Goal: Task Accomplishment & Management: Complete application form

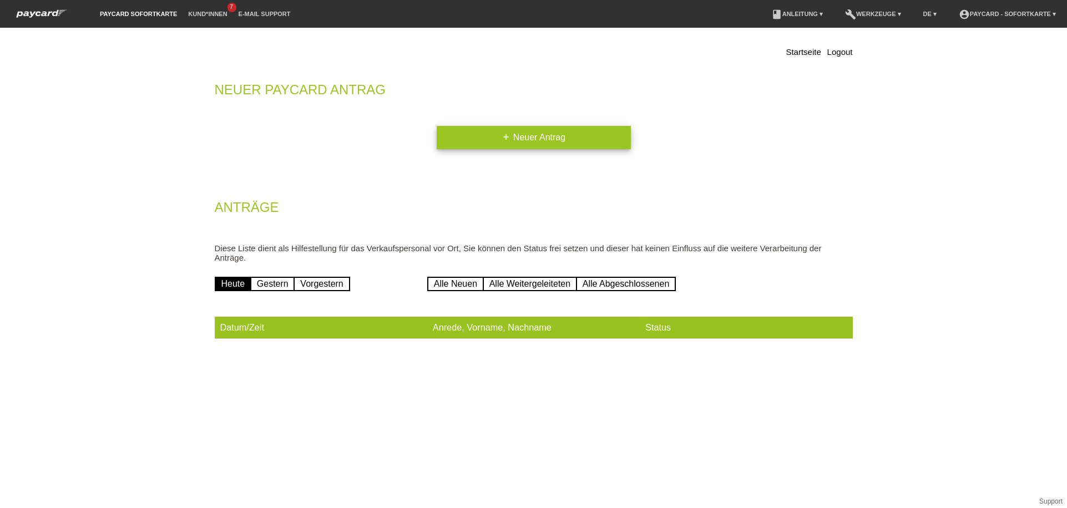
click at [518, 146] on link "add Neuer Antrag" at bounding box center [534, 137] width 194 height 23
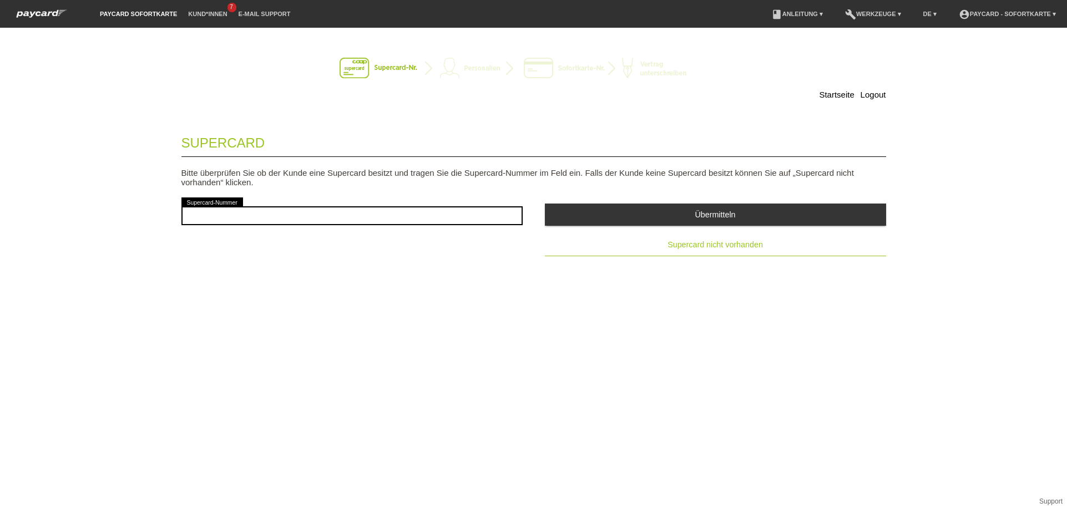
click at [610, 249] on button "Supercard nicht vorhanden" at bounding box center [715, 245] width 341 height 22
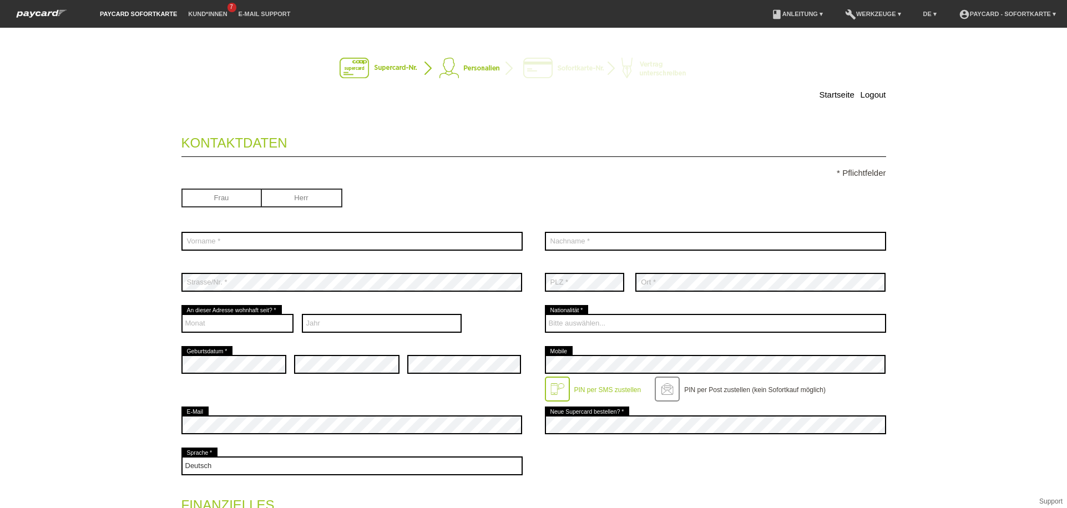
click at [338, 200] on input "radio" at bounding box center [302, 197] width 80 height 17
radio input "true"
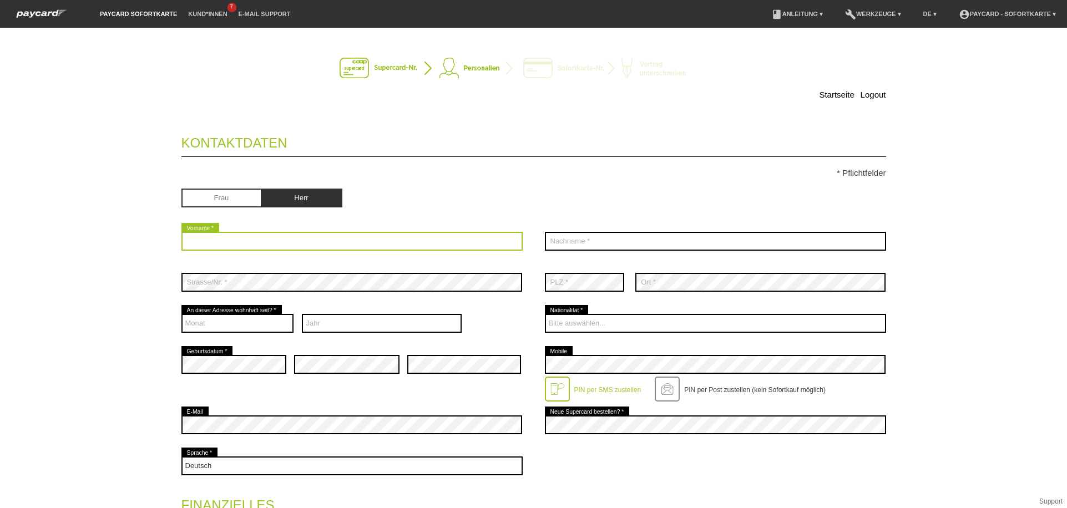
click at [276, 243] on input "text" at bounding box center [352, 241] width 341 height 19
type input "v"
type input "Sashko"
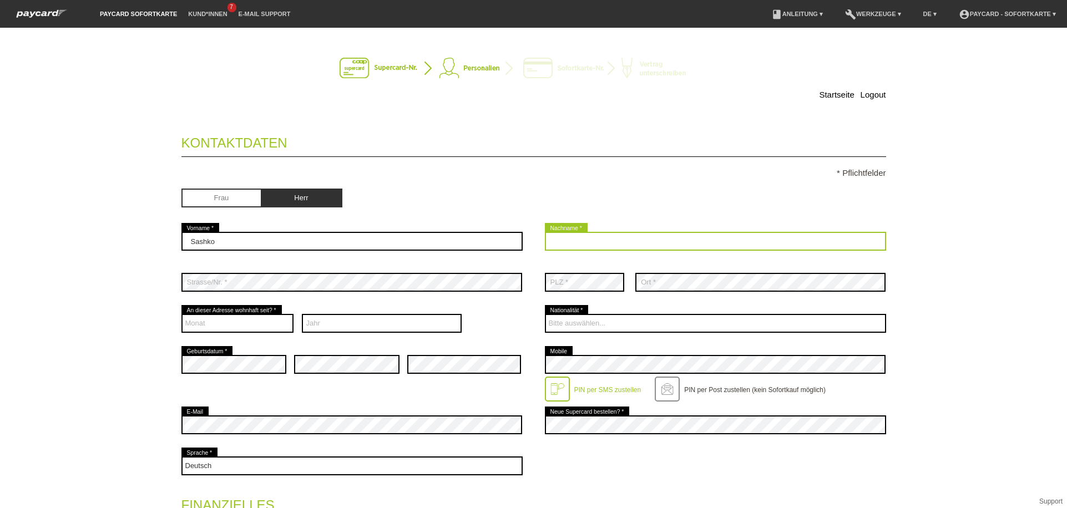
click at [739, 241] on input "text" at bounding box center [715, 241] width 341 height 19
type input "[PERSON_NAME]"
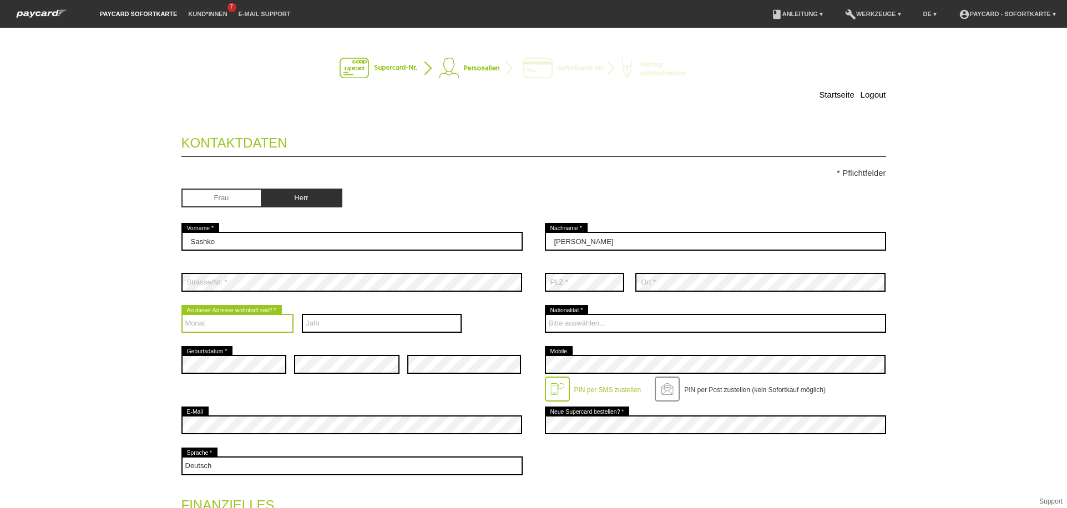
click at [253, 318] on select "Monat 01 02 03 04 05 06 07 08 09 10 11 12" at bounding box center [238, 323] width 113 height 19
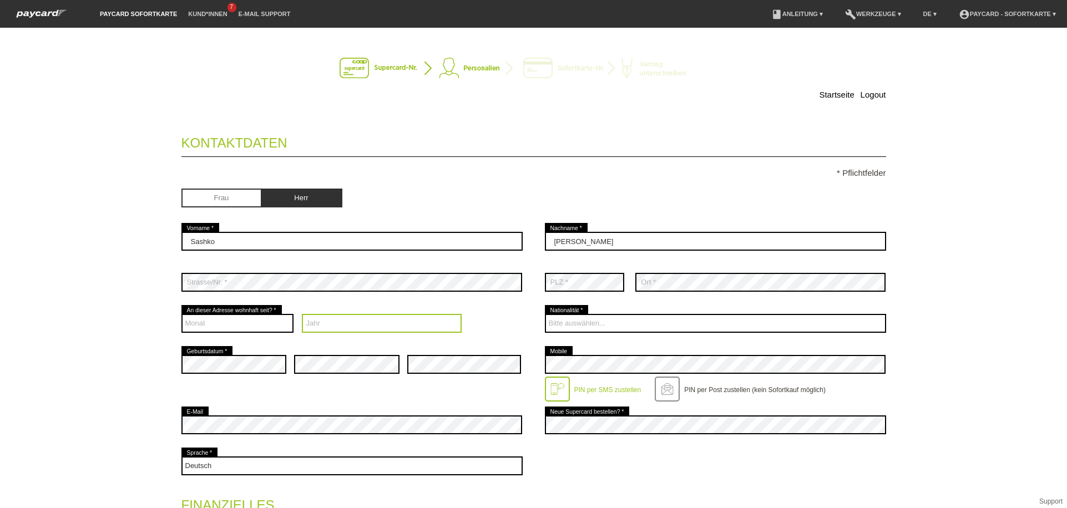
click at [354, 323] on select "Jahr 2025 2024 2023 2022 2021 2020 2019 2018 2017 2016" at bounding box center [382, 323] width 160 height 19
click at [259, 293] on div "error Strasse/Nr. *" at bounding box center [352, 282] width 341 height 41
click at [339, 318] on select "Jahr 2025 2024 2023 2022 2021 2020 2019 2018 2017 2016" at bounding box center [382, 323] width 160 height 19
select select "2022"
click at [302, 315] on select "Jahr 2025 2024 2023 2022 2021 2020 2019 2018 2017 2016" at bounding box center [382, 323] width 160 height 19
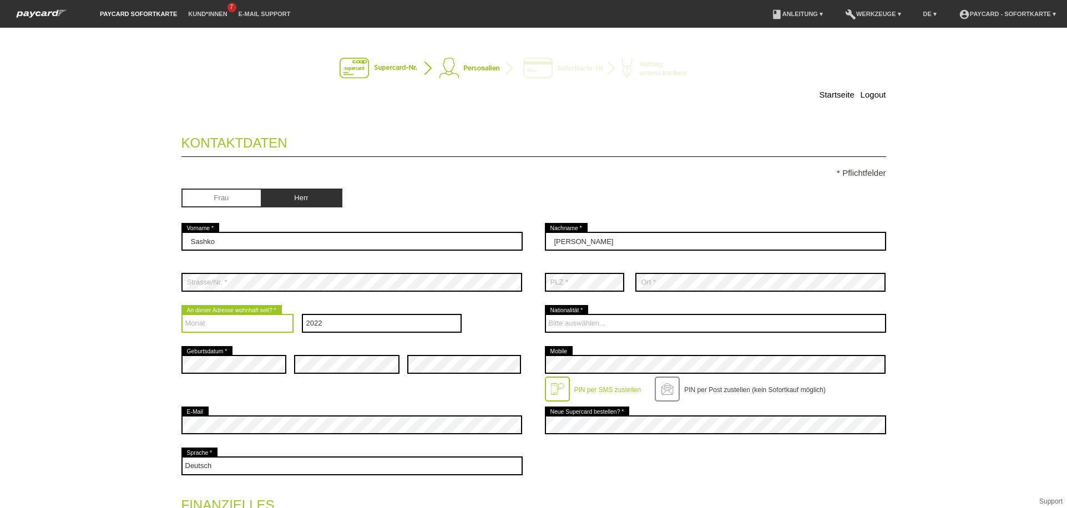
click at [253, 326] on select "Monat 01 02 03 04 05 06 07 08 09 10 11 12" at bounding box center [238, 323] width 113 height 19
click at [182, 315] on select "Monat 01 02 03 04 05 06 07 08 09 10 11 12" at bounding box center [238, 323] width 113 height 19
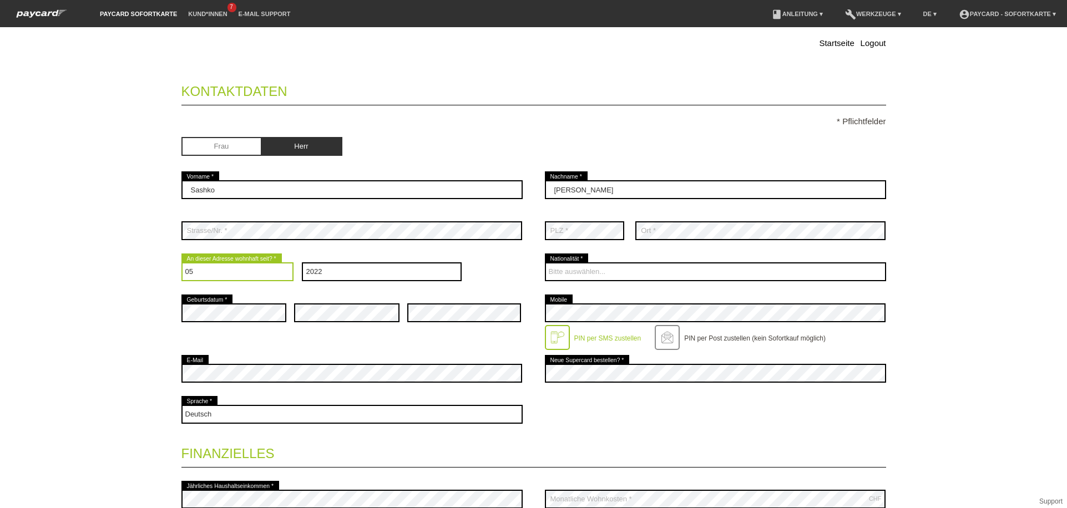
scroll to position [70, 0]
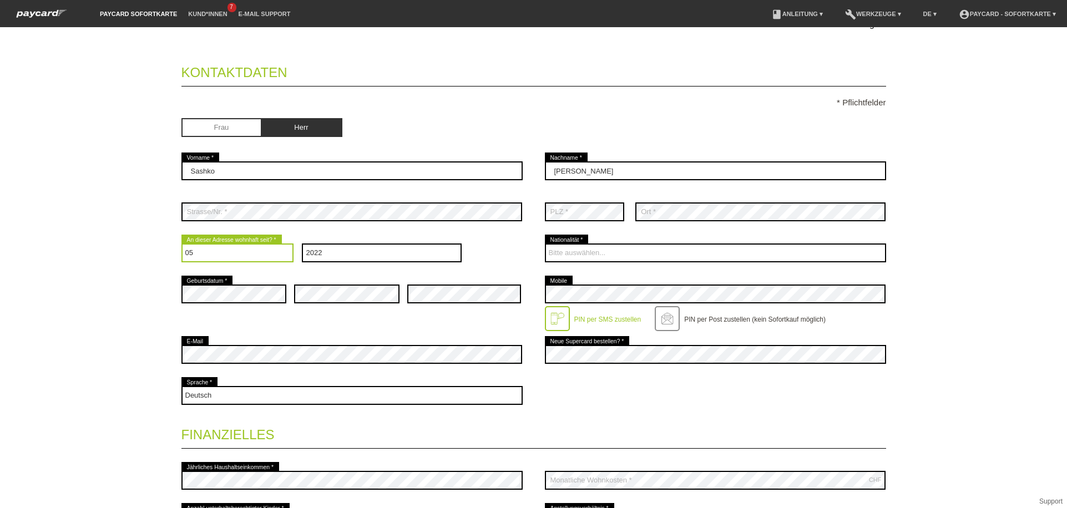
click at [251, 245] on select "Monat 01 02 03 04 05 06 07 08 09 10 11 12" at bounding box center [238, 253] width 113 height 19
select select "06"
click at [182, 244] on select "Monat 01 02 03 04 05 06 07 08 09 10 11 12" at bounding box center [238, 253] width 113 height 19
click at [456, 284] on div "error" at bounding box center [464, 294] width 114 height 41
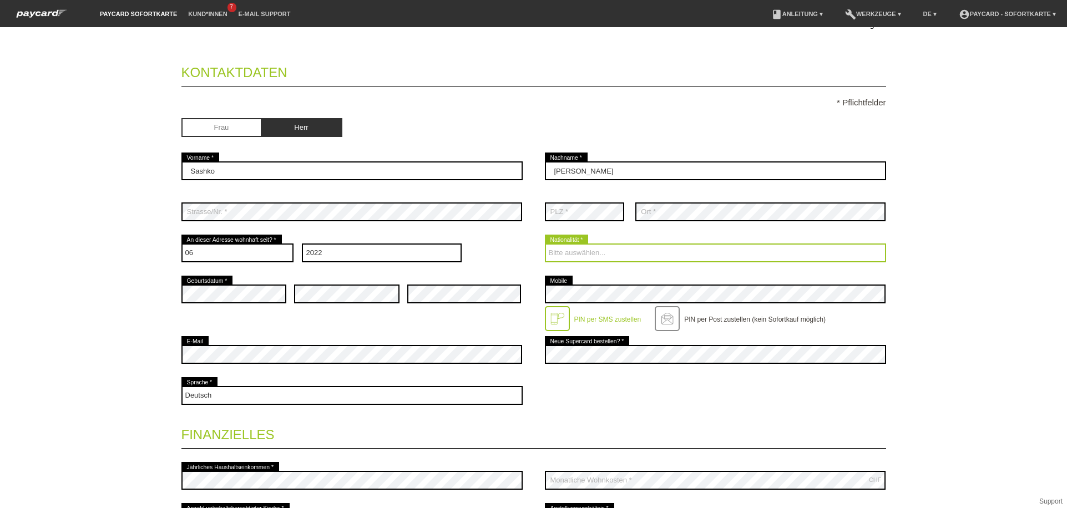
click at [579, 260] on select "Bitte auswählen... [GEOGRAPHIC_DATA] [GEOGRAPHIC_DATA] [GEOGRAPHIC_DATA] [GEOGR…" at bounding box center [715, 253] width 341 height 19
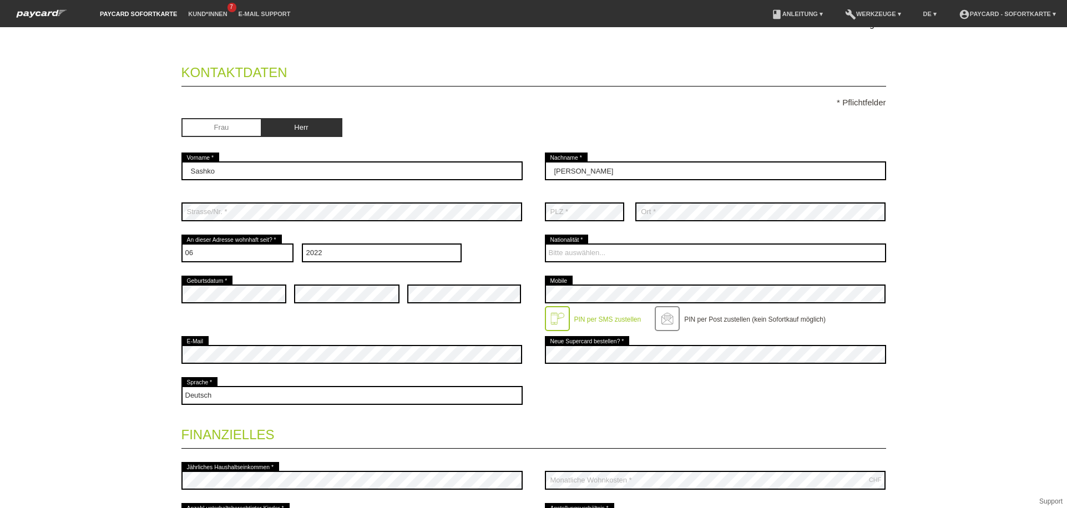
click at [324, 313] on div "error" at bounding box center [346, 294] width 105 height 41
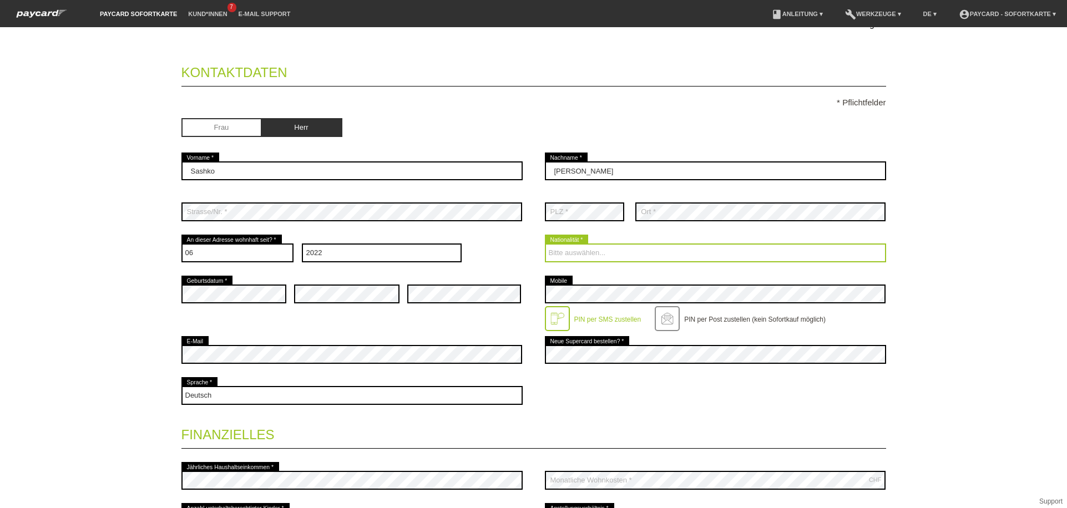
click at [590, 259] on select "Bitte auswählen... [GEOGRAPHIC_DATA] [GEOGRAPHIC_DATA] [GEOGRAPHIC_DATA] [GEOGR…" at bounding box center [715, 253] width 341 height 19
click at [568, 259] on select "Bitte auswählen... [GEOGRAPHIC_DATA] [GEOGRAPHIC_DATA] [GEOGRAPHIC_DATA] [GEOGR…" at bounding box center [715, 253] width 341 height 19
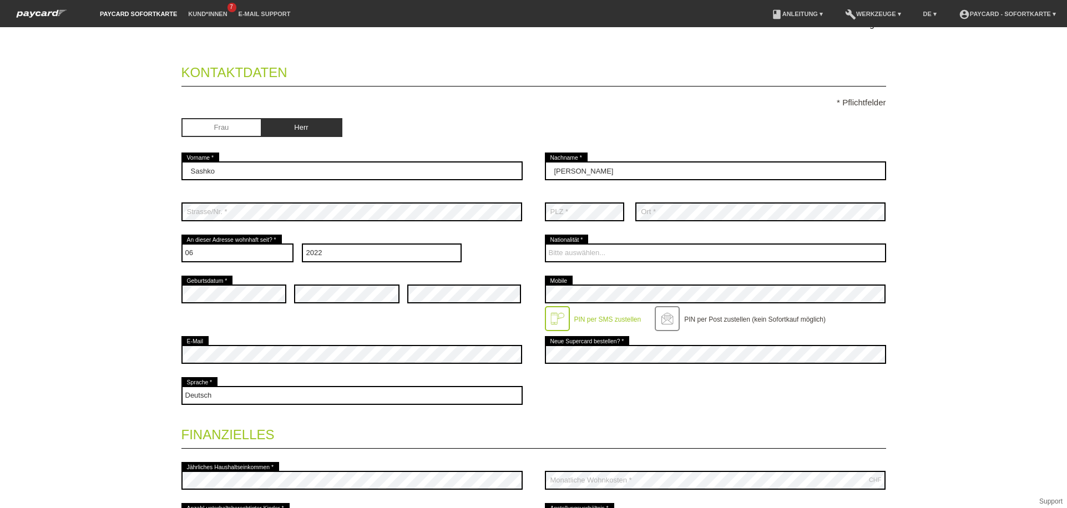
click at [548, 268] on div "Bitte auswählen... [GEOGRAPHIC_DATA] [GEOGRAPHIC_DATA] [GEOGRAPHIC_DATA] [GEOGR…" at bounding box center [715, 253] width 341 height 41
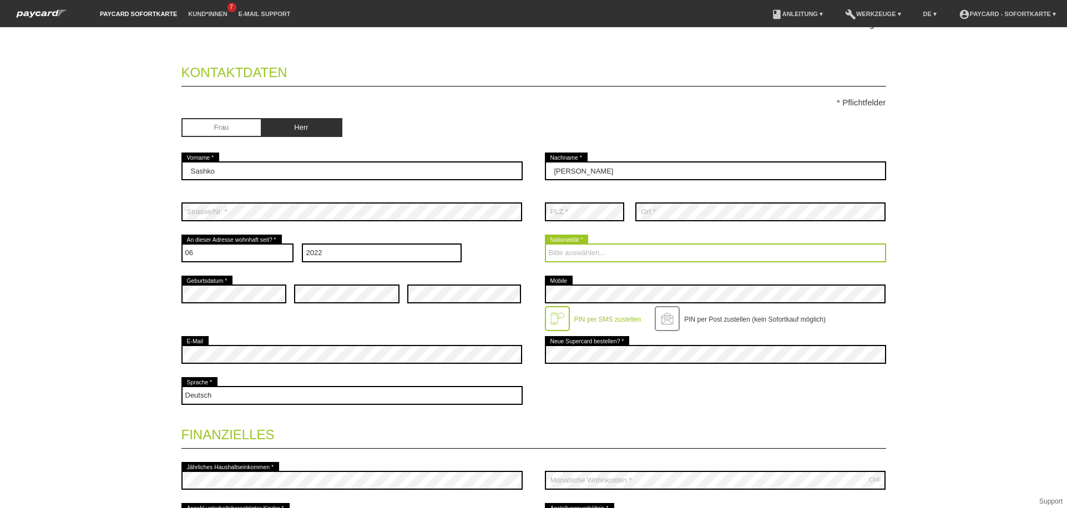
click at [568, 254] on select "Bitte auswählen... [GEOGRAPHIC_DATA] [GEOGRAPHIC_DATA] [GEOGRAPHIC_DATA] [GEOGR…" at bounding box center [715, 253] width 341 height 19
select select "BG"
click at [545, 244] on select "Bitte auswählen... [GEOGRAPHIC_DATA] [GEOGRAPHIC_DATA] [GEOGRAPHIC_DATA] [GEOGR…" at bounding box center [715, 253] width 341 height 19
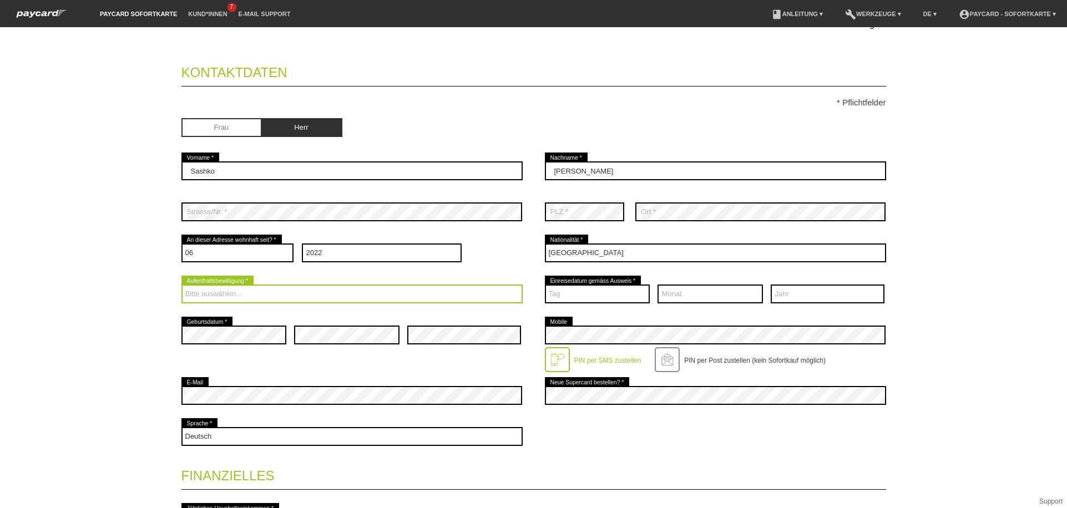
click at [427, 299] on select "Bitte auswählen... C B B - Flüchtlingsstatus Andere" at bounding box center [352, 294] width 341 height 19
select select "B"
click at [182, 285] on select "Bitte auswählen... C B B - Flüchtlingsstatus Andere" at bounding box center [352, 294] width 341 height 19
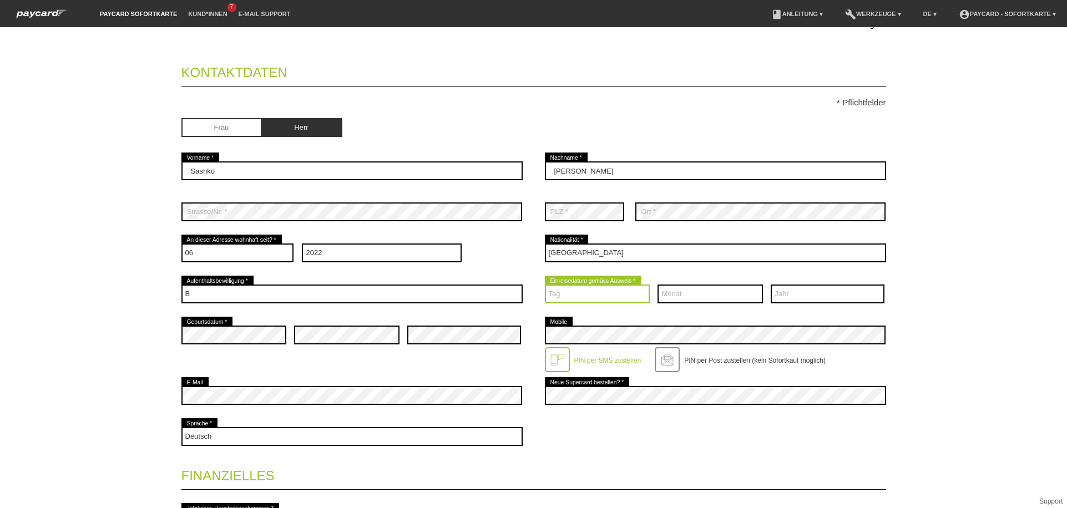
click at [629, 291] on select "Tag 01 02 03 04 05 06 07 08 09 10 11 12 13 14 15 16 17" at bounding box center [597, 294] width 105 height 19
select select "01"
click at [545, 285] on select "Tag 01 02 03 04 05 06 07 08 09 10 11 12 13 14 15 16 17" at bounding box center [597, 294] width 105 height 19
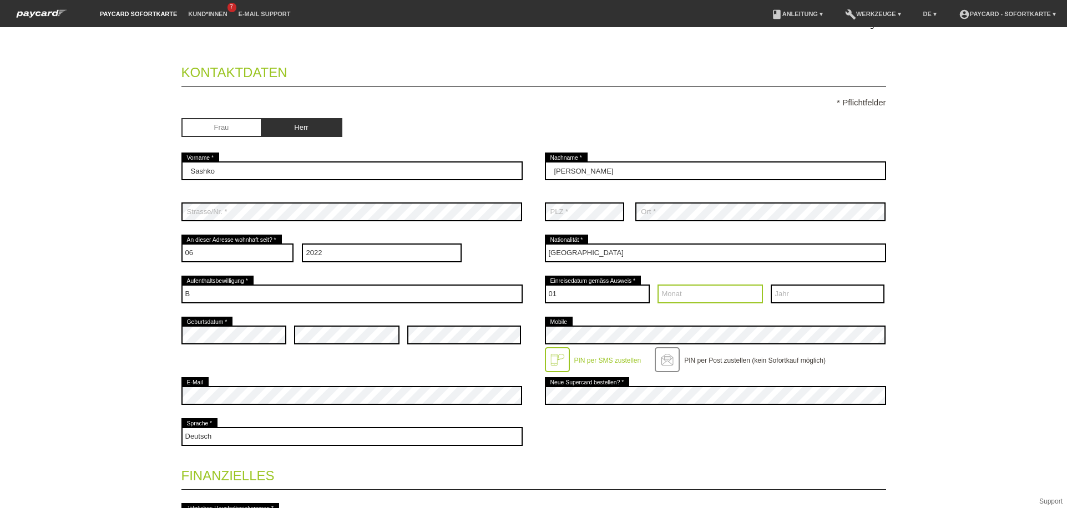
click at [686, 294] on select "Monat 01 02 03 04 05 06 07 08 09 10 11 12" at bounding box center [710, 294] width 105 height 19
select select "06"
click at [658, 285] on select "Monat 01 02 03 04 05 06 07 08 09 10 11 12" at bounding box center [710, 294] width 105 height 19
click at [812, 295] on select "Jahr 2025 2024 2023 2022 2021 2020 2019 2018 2017 2016" at bounding box center [828, 294] width 114 height 19
select select "2022"
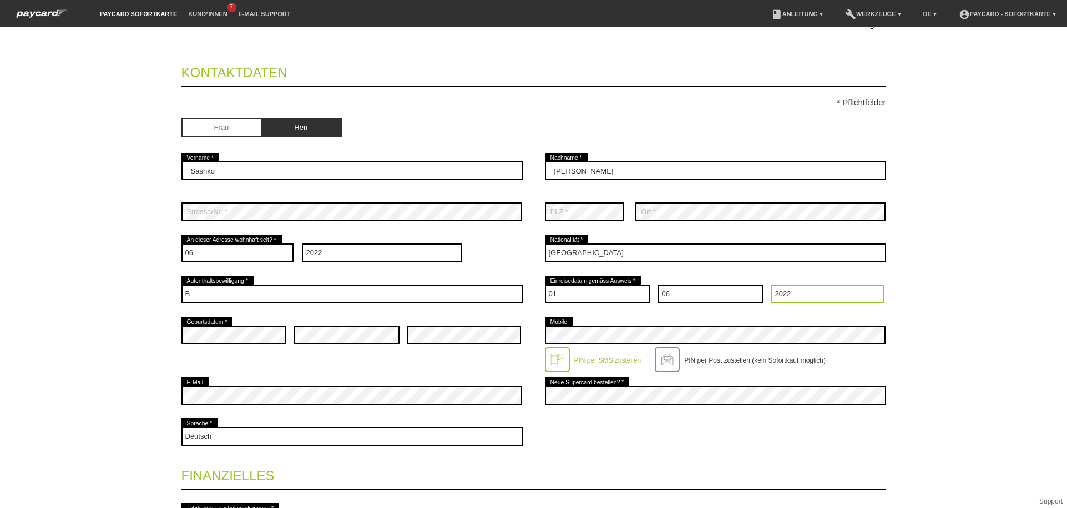
click at [771, 285] on select "Jahr 2025 2024 2023 2022 2021 2020 2019 2018 2017 2016" at bounding box center [828, 294] width 114 height 19
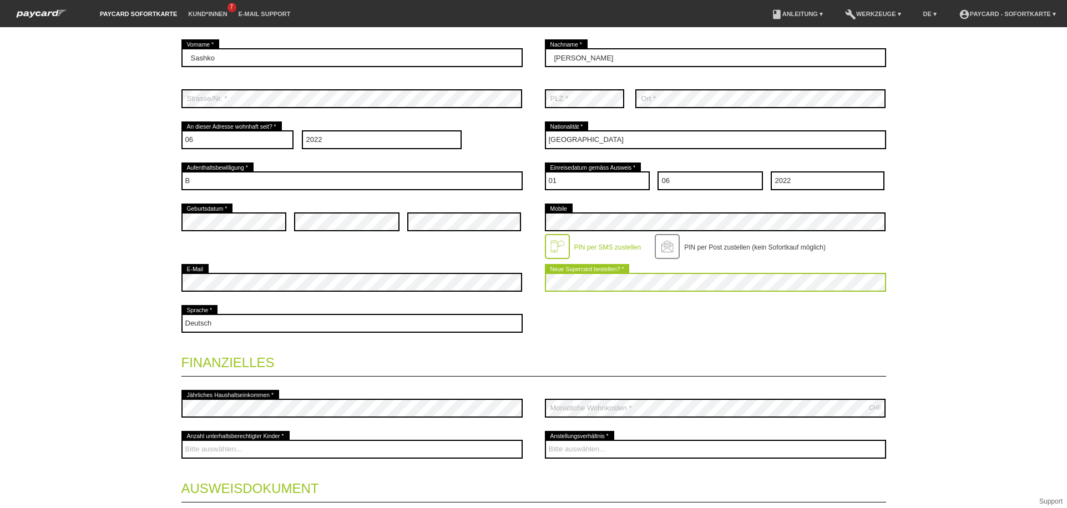
scroll to position [259, 0]
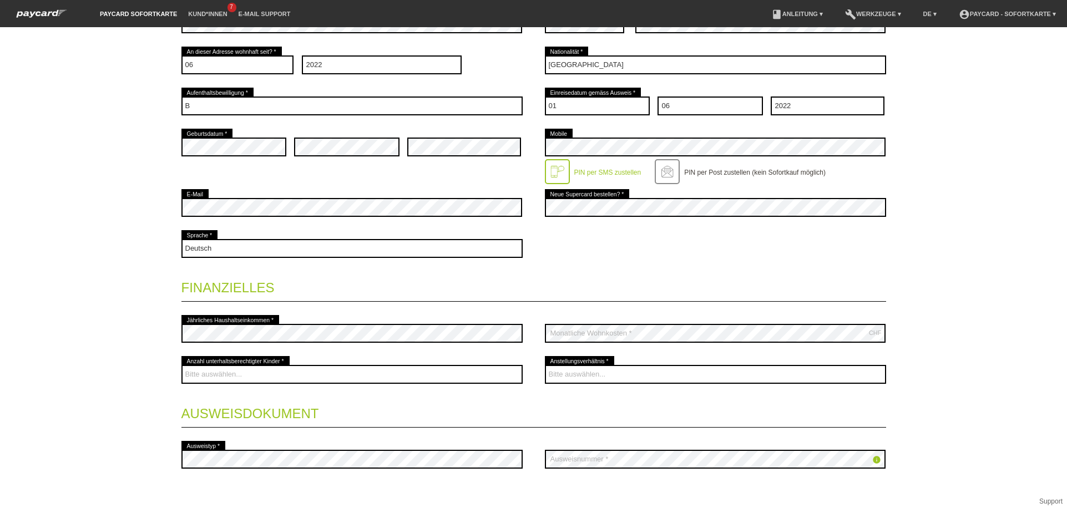
click at [667, 268] on div "Deutsch Français Italiano English error Sprache *" at bounding box center [534, 248] width 705 height 41
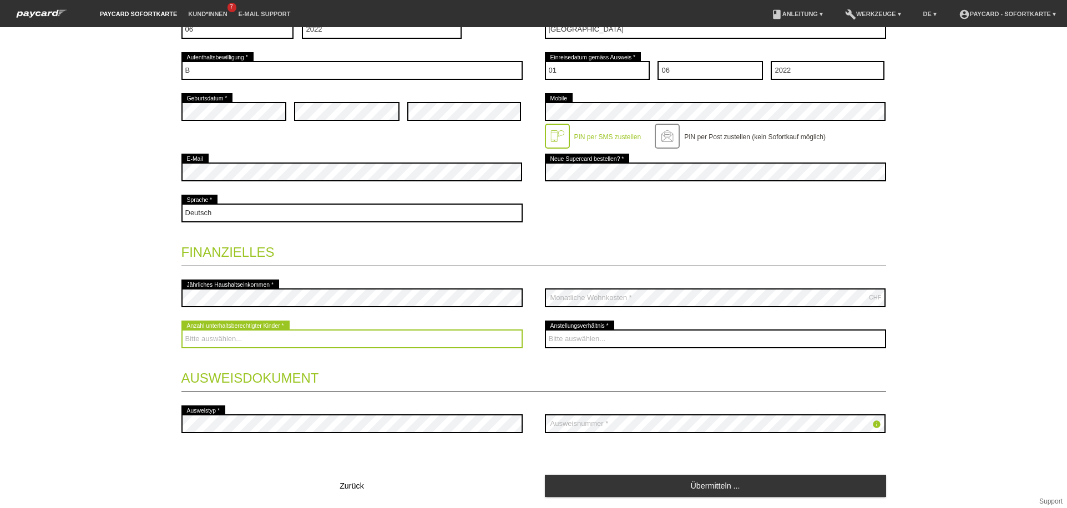
click at [376, 341] on select "Bitte auswählen... 0 1 2 3 4 5 6 7 8 9" at bounding box center [352, 339] width 341 height 19
select select "0"
click at [182, 330] on select "Bitte auswählen... 0 1 2 3 4 5 6 7 8 9" at bounding box center [352, 339] width 341 height 19
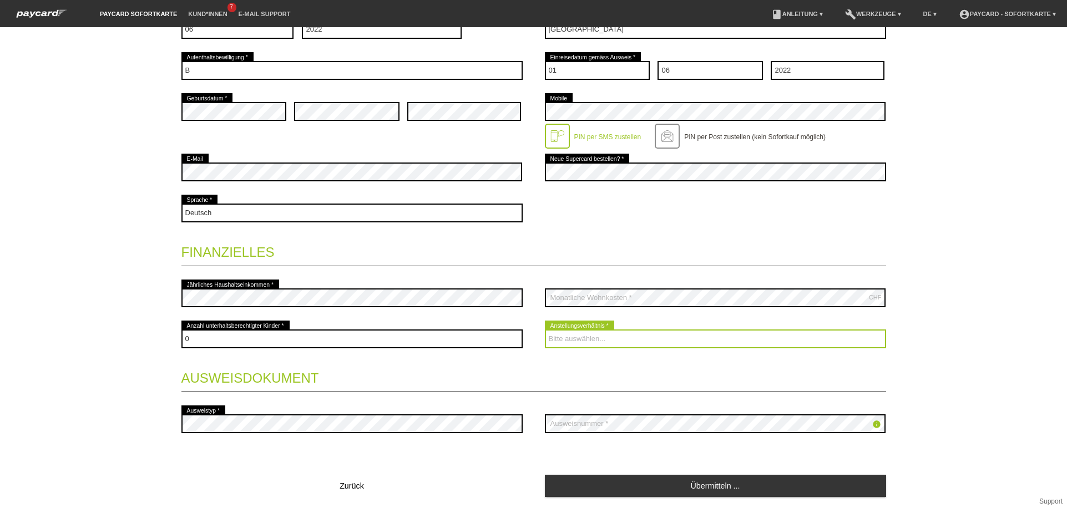
click at [616, 331] on select "Bitte auswählen... Unbefristet Befristet Lehrling/Student Pensioniert Nicht arb…" at bounding box center [715, 339] width 341 height 19
click at [577, 340] on select "Bitte auswählen... Unbefristet Befristet Lehrling/Student Pensioniert Nicht arb…" at bounding box center [715, 339] width 341 height 19
click at [545, 330] on select "Bitte auswählen... Unbefristet Befristet Lehrling/Student Pensioniert Nicht arb…" at bounding box center [715, 339] width 341 height 19
click at [603, 335] on select "Bitte auswählen... Unbefristet Befristet Lehrling/Student Pensioniert Nicht arb…" at bounding box center [715, 339] width 341 height 19
select select "UNLIMITED"
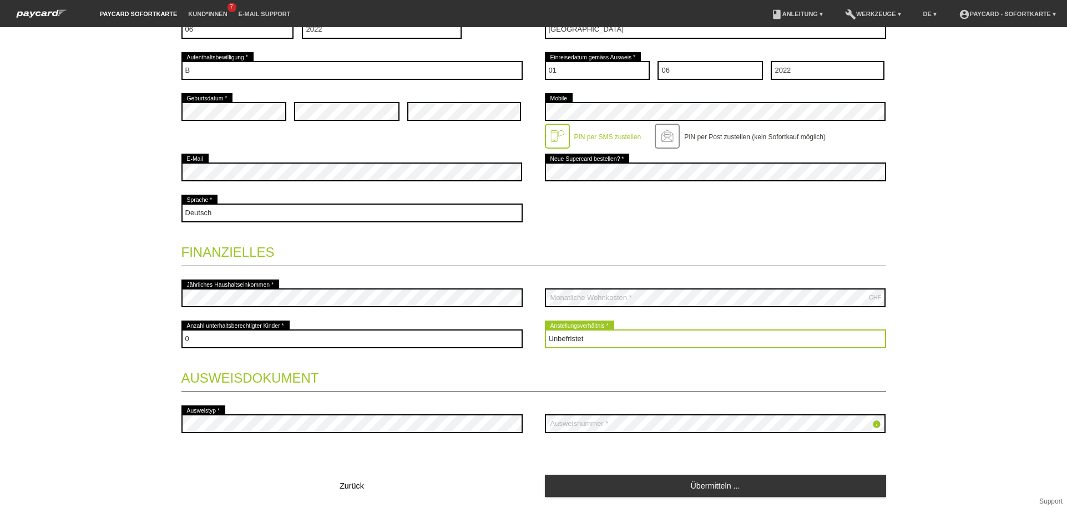
click at [545, 330] on select "Bitte auswählen... Unbefristet Befristet Lehrling/Student Pensioniert Nicht arb…" at bounding box center [715, 339] width 341 height 19
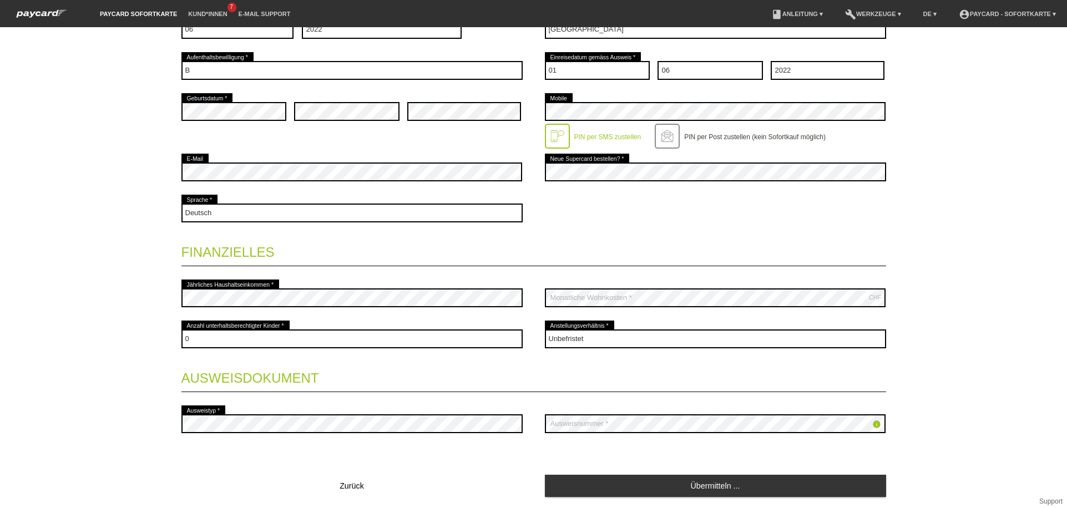
click at [955, 246] on div "Startseite Logout Kontaktdaten * Pflichtfelder Frau [PERSON_NAME] 01" at bounding box center [533, 268] width 1067 height 481
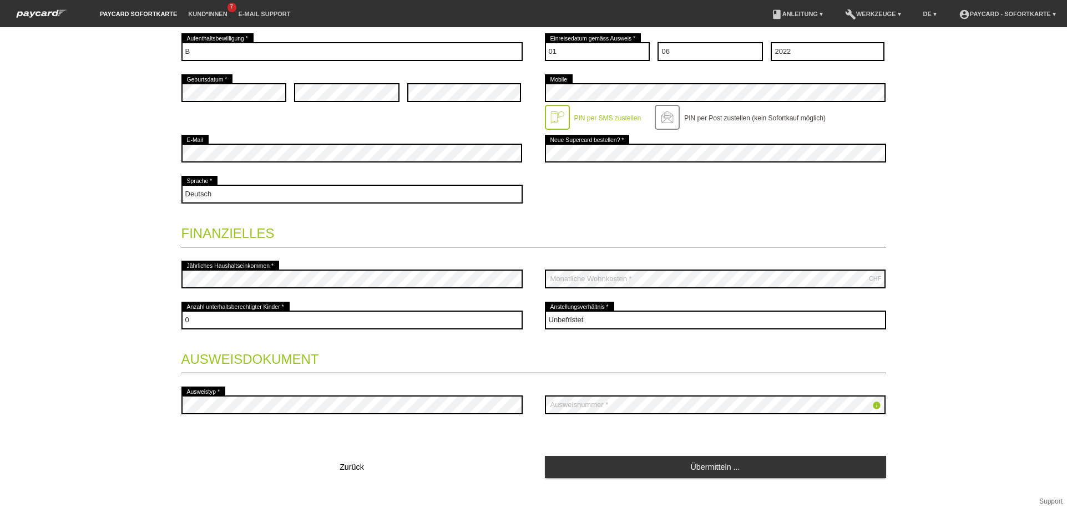
scroll to position [330, 0]
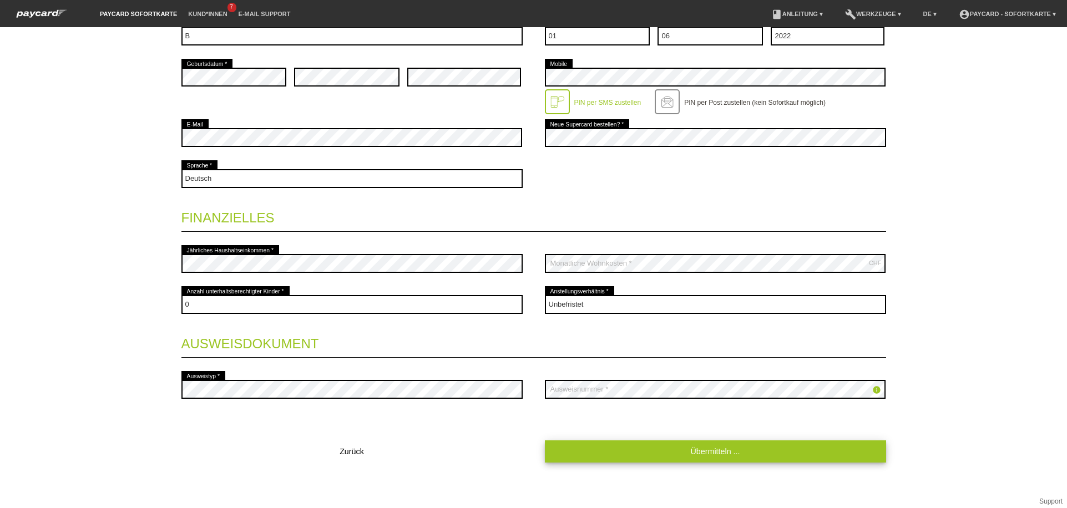
click at [740, 455] on link "Übermitteln ..." at bounding box center [715, 452] width 341 height 22
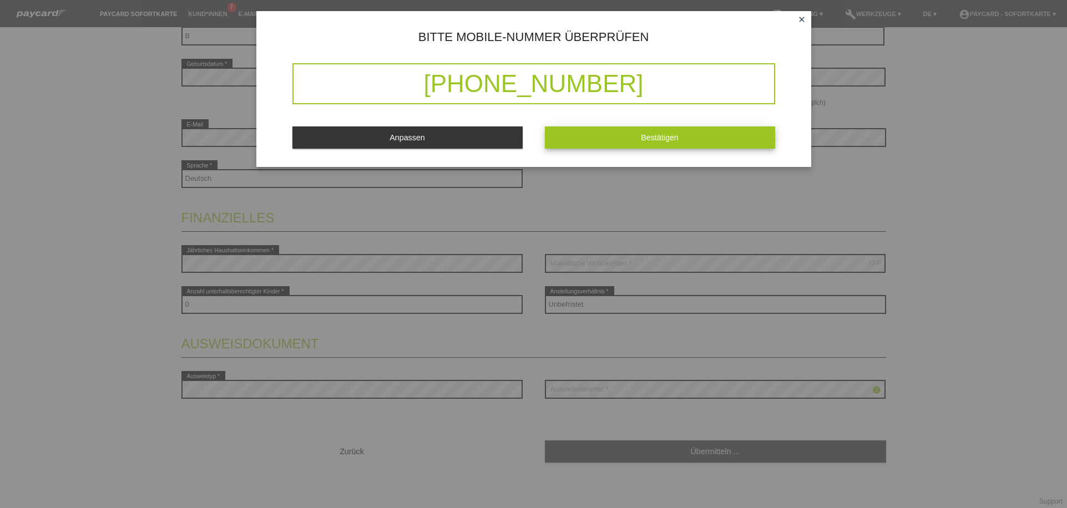
click at [646, 146] on button "Bestätigen" at bounding box center [660, 138] width 230 height 22
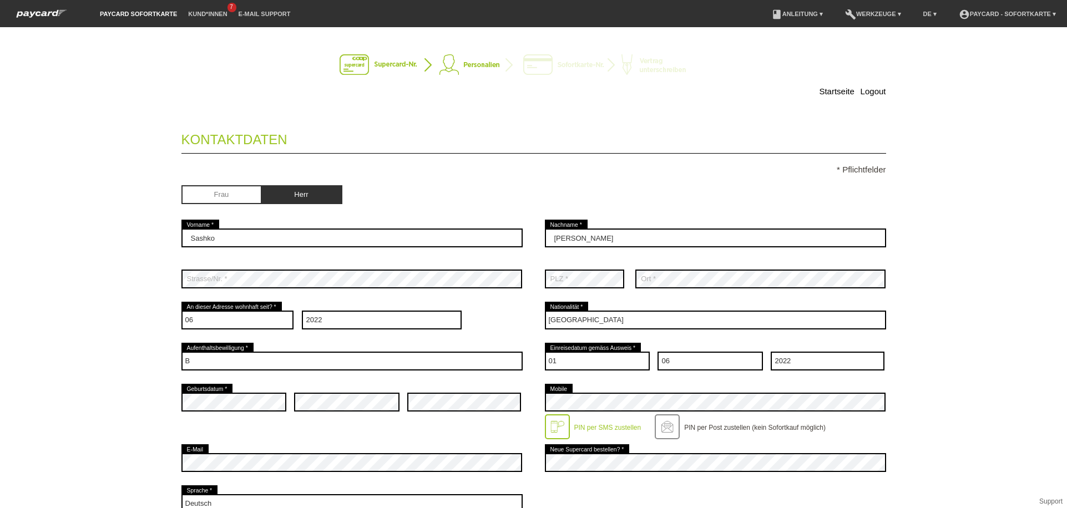
scroll to position [0, 0]
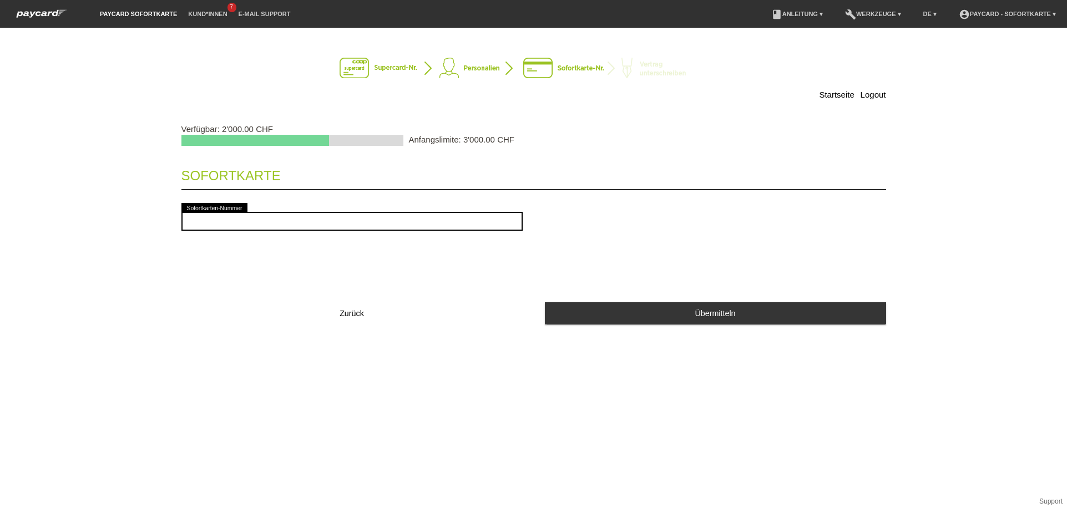
click at [894, 3] on nav "paycard Sofortkarte Kund*innen 7 E-Mail Support menu account_circle paycard - S…" at bounding box center [533, 14] width 1067 height 28
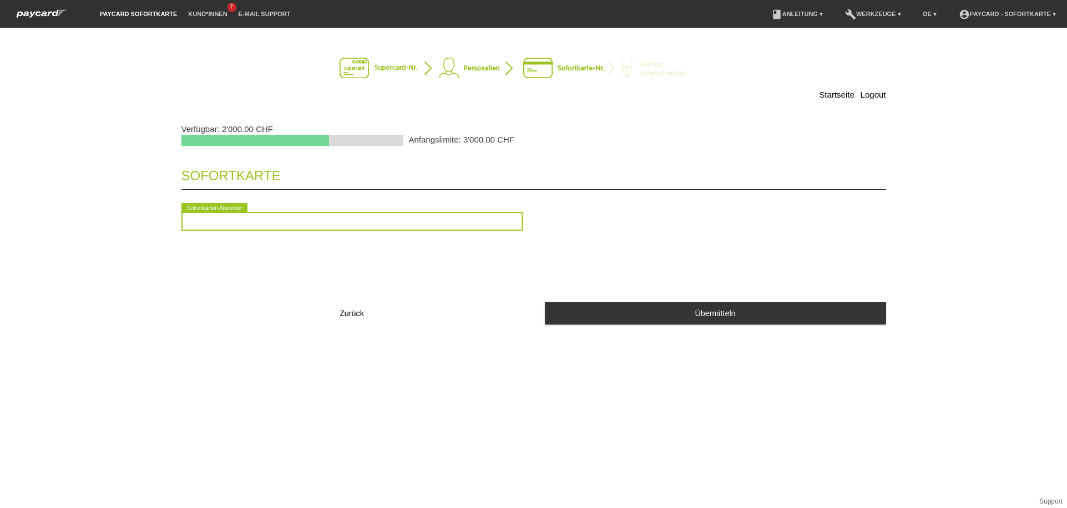
click at [364, 222] on input "text" at bounding box center [352, 221] width 341 height 19
type input "2090894387538"
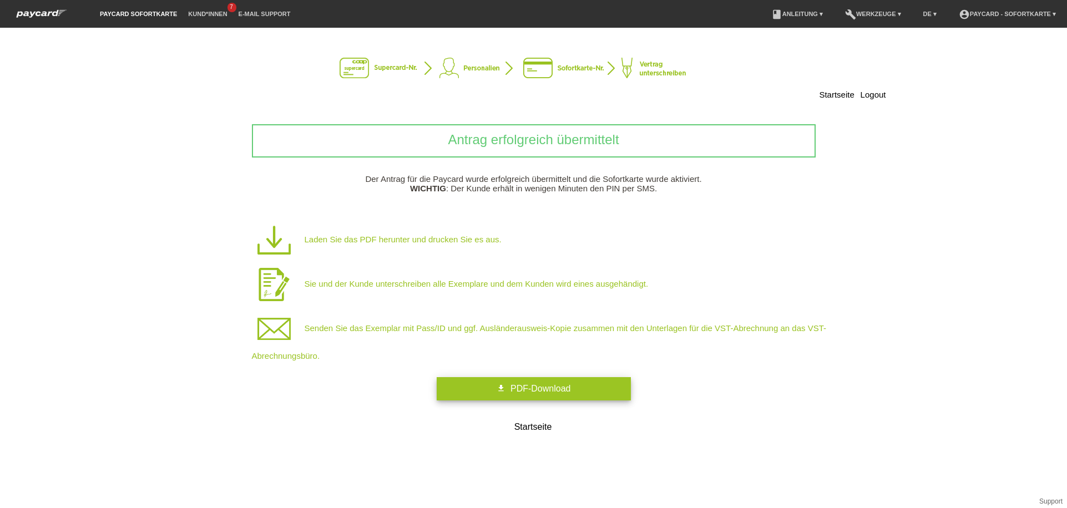
click at [523, 392] on span "PDF-Download" at bounding box center [541, 388] width 60 height 9
click at [517, 392] on span "PDF-Download" at bounding box center [541, 388] width 60 height 9
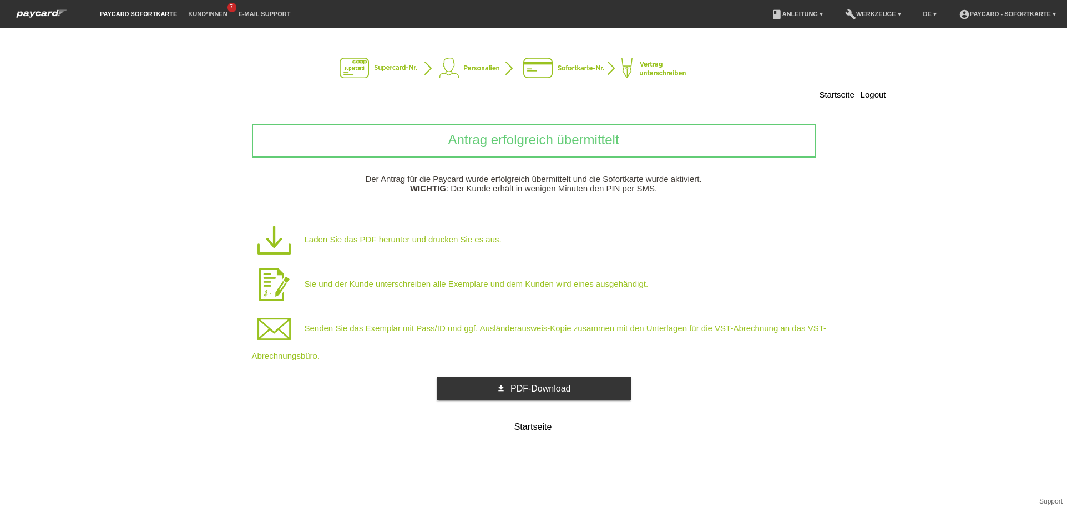
click at [546, 295] on p "Sie und der Kunde unterschreiben alle Exemplare und dem Kunden wird eines ausge…" at bounding box center [552, 285] width 600 height 44
